Goal: Task Accomplishment & Management: Manage account settings

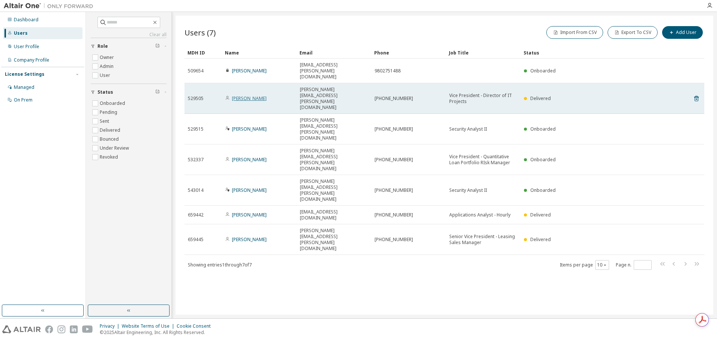
click at [252, 95] on link "Jessica Smith" at bounding box center [249, 98] width 35 height 6
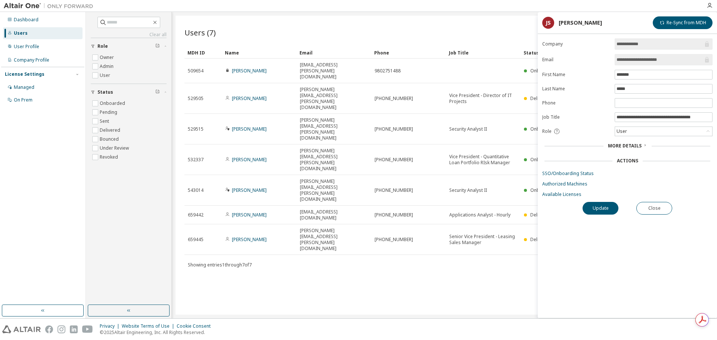
click at [441, 284] on div "Users (7) Import From CSV Export To CSV Add User Clear Load Save Save As Field …" at bounding box center [444, 165] width 538 height 299
click at [419, 220] on div "Users (7) Import From CSV Export To CSV Add User Clear Load Save Save As Field …" at bounding box center [444, 165] width 538 height 299
click at [658, 211] on button "Close" at bounding box center [654, 208] width 36 height 13
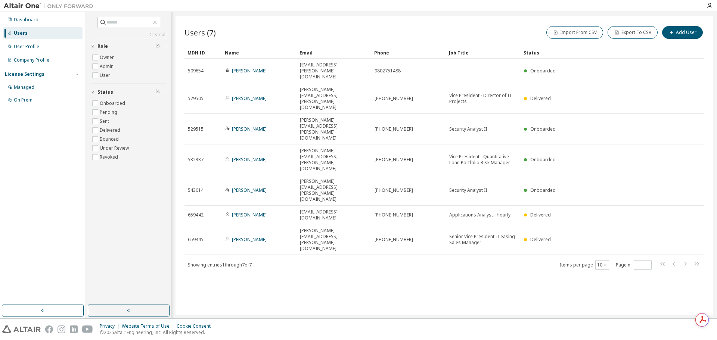
click at [442, 226] on div "Users (7) Import From CSV Export To CSV Add User Clear Load Save Save As Field …" at bounding box center [444, 165] width 538 height 299
click at [374, 263] on div "Users (7) Import From CSV Export To CSV Add User Clear Load Save Save As Field …" at bounding box center [444, 165] width 538 height 299
click at [709, 8] on icon "button" at bounding box center [709, 6] width 6 height 6
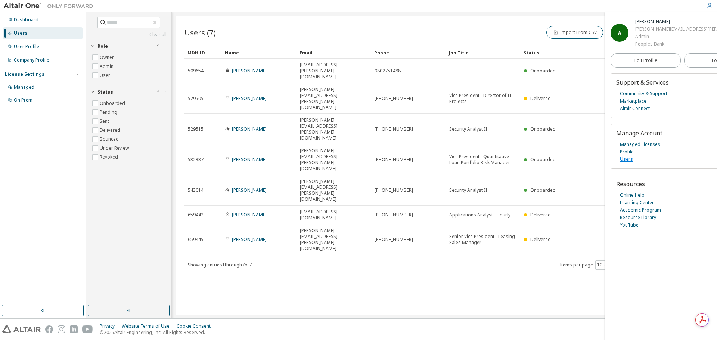
click at [627, 158] on link "Users" at bounding box center [626, 159] width 13 height 7
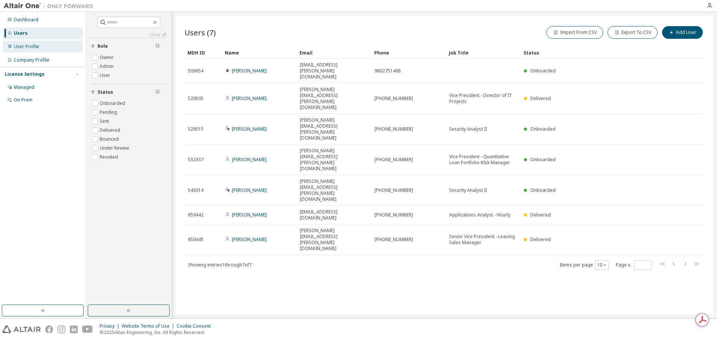
click at [24, 48] on div "User Profile" at bounding box center [26, 47] width 25 height 6
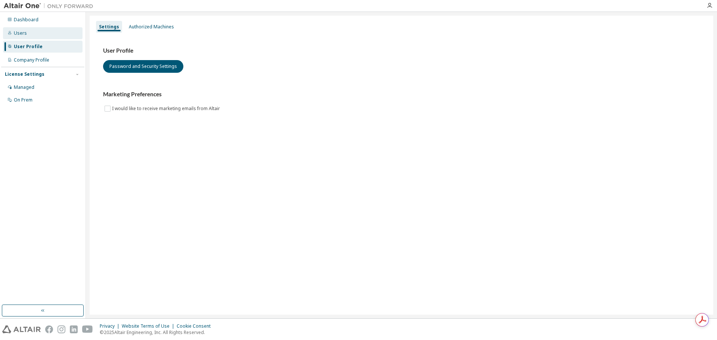
click at [27, 35] on div "Users" at bounding box center [43, 33] width 80 height 12
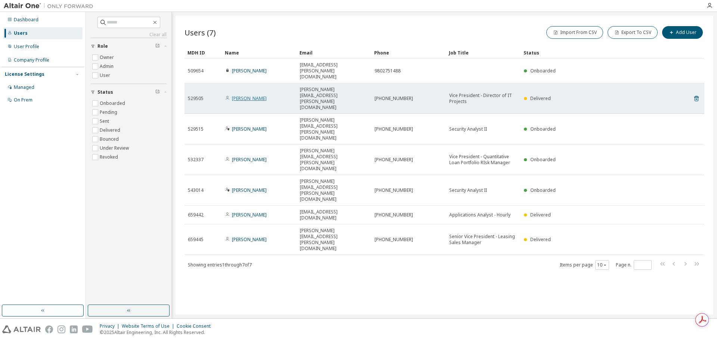
click at [245, 95] on link "Jessica Smith" at bounding box center [249, 98] width 35 height 6
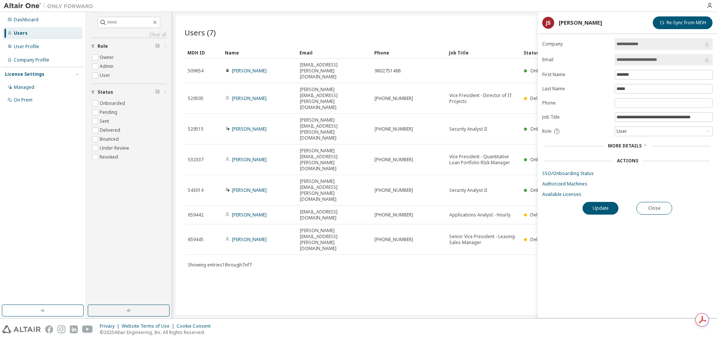
click at [630, 161] on div "Actions" at bounding box center [627, 161] width 21 height 6
click at [634, 143] on span "More Details" at bounding box center [625, 146] width 34 height 6
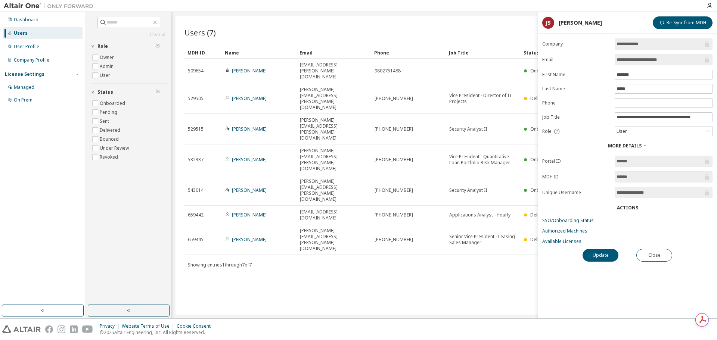
click at [398, 215] on div "Users (7) Import From CSV Export To CSV Add User Clear Load Save Save As Field …" at bounding box center [444, 165] width 538 height 299
click at [709, 2] on div at bounding box center [709, 5] width 15 height 11
click at [18, 16] on div "Dashboard" at bounding box center [43, 20] width 80 height 12
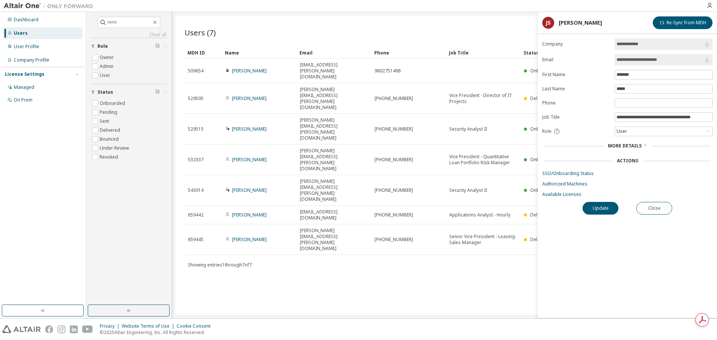
click at [379, 226] on div "Users (7) Import From CSV Export To CSV Add User Clear Load Save Save As Field …" at bounding box center [444, 165] width 538 height 299
click at [627, 144] on span "More Details" at bounding box center [625, 146] width 34 height 6
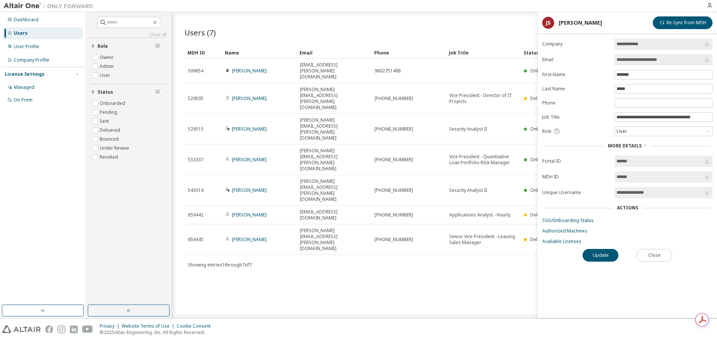
drag, startPoint x: 649, startPoint y: 255, endPoint x: 653, endPoint y: 255, distance: 3.8
click at [649, 255] on button "Close" at bounding box center [654, 255] width 36 height 13
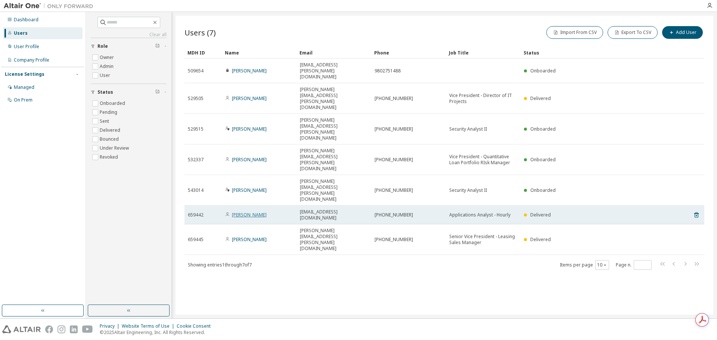
click at [242, 212] on link "Ben Bloom" at bounding box center [249, 215] width 35 height 6
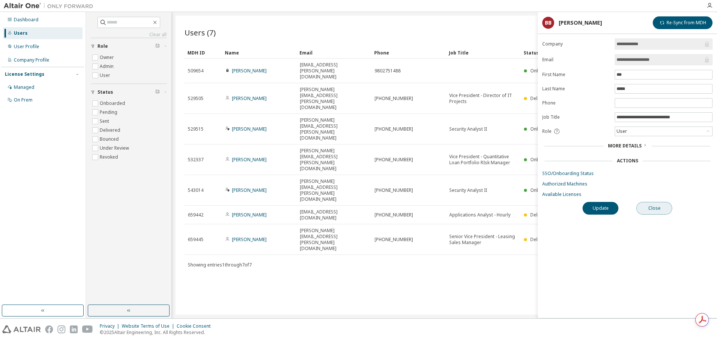
click at [662, 211] on button "Close" at bounding box center [654, 208] width 36 height 13
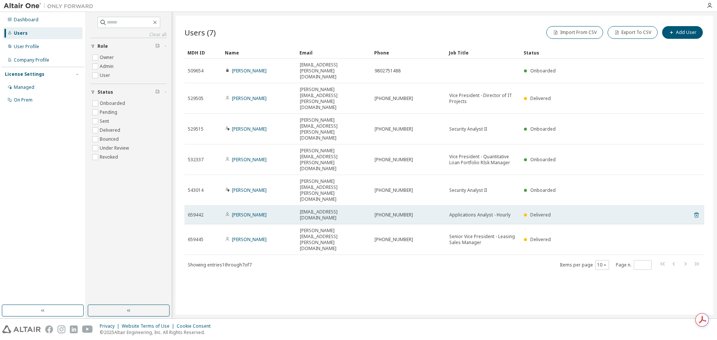
click at [695, 211] on icon at bounding box center [696, 215] width 7 height 9
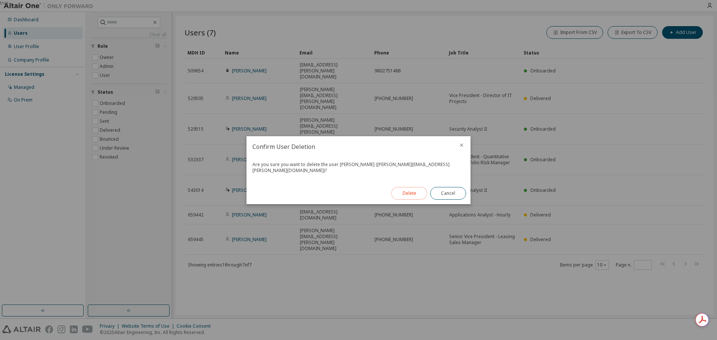
click at [408, 190] on button "Delete" at bounding box center [409, 193] width 36 height 13
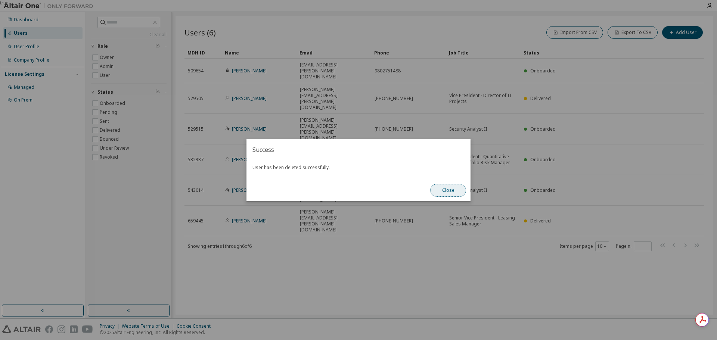
click at [446, 193] on button "Close" at bounding box center [448, 190] width 36 height 13
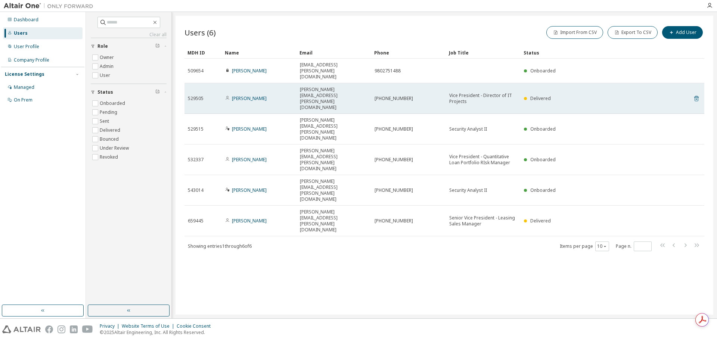
click at [697, 96] on icon at bounding box center [696, 99] width 4 height 6
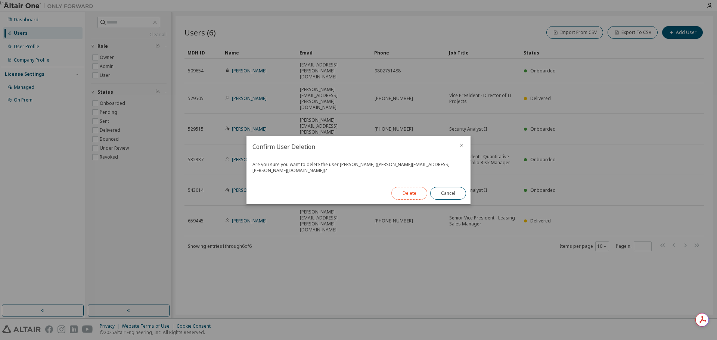
click at [411, 192] on button "Delete" at bounding box center [409, 193] width 36 height 13
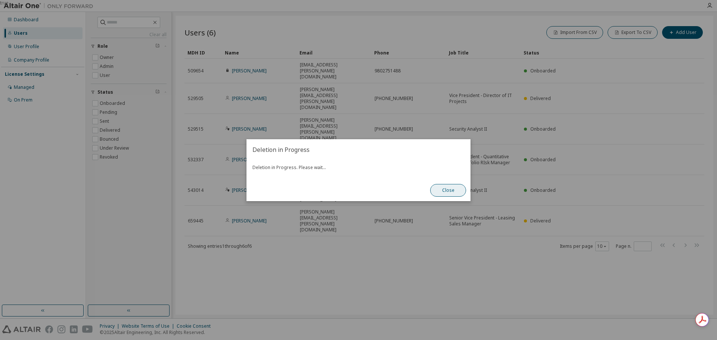
click at [448, 189] on button "Close" at bounding box center [448, 190] width 36 height 13
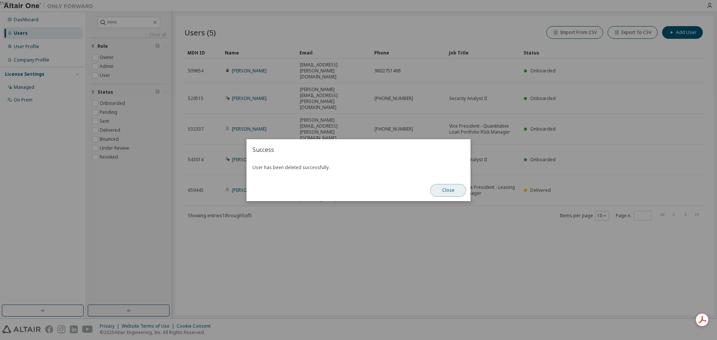
click at [451, 191] on button "Close" at bounding box center [448, 190] width 36 height 13
